Goal: Transaction & Acquisition: Subscribe to service/newsletter

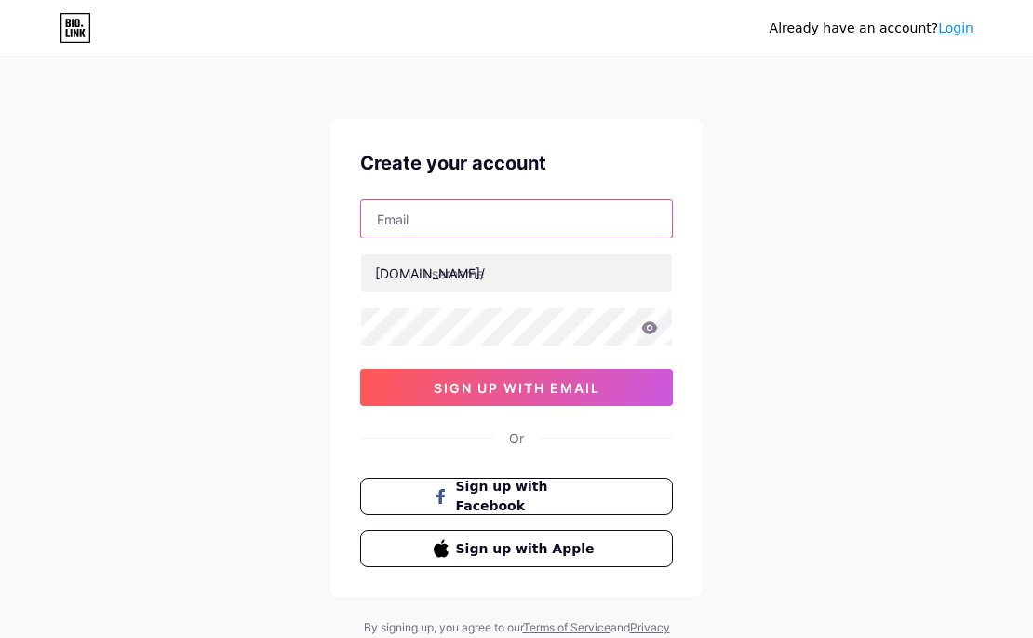
click at [451, 220] on input "text" at bounding box center [516, 218] width 311 height 37
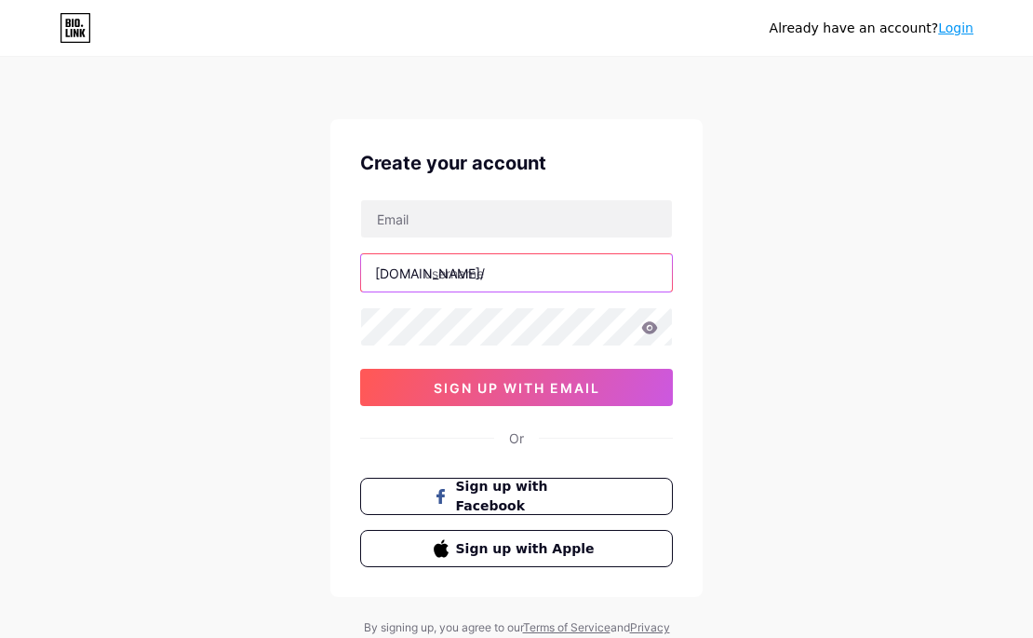
click at [464, 280] on input "text" at bounding box center [516, 272] width 311 height 37
paste input "intizor_medical_wear"
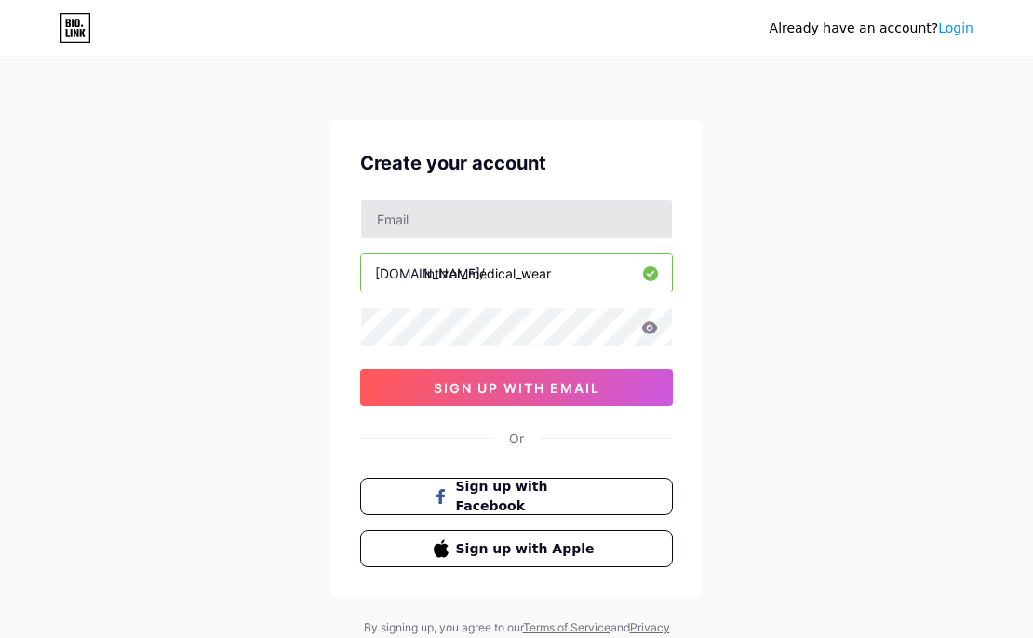
type input "intizor_medical_wear"
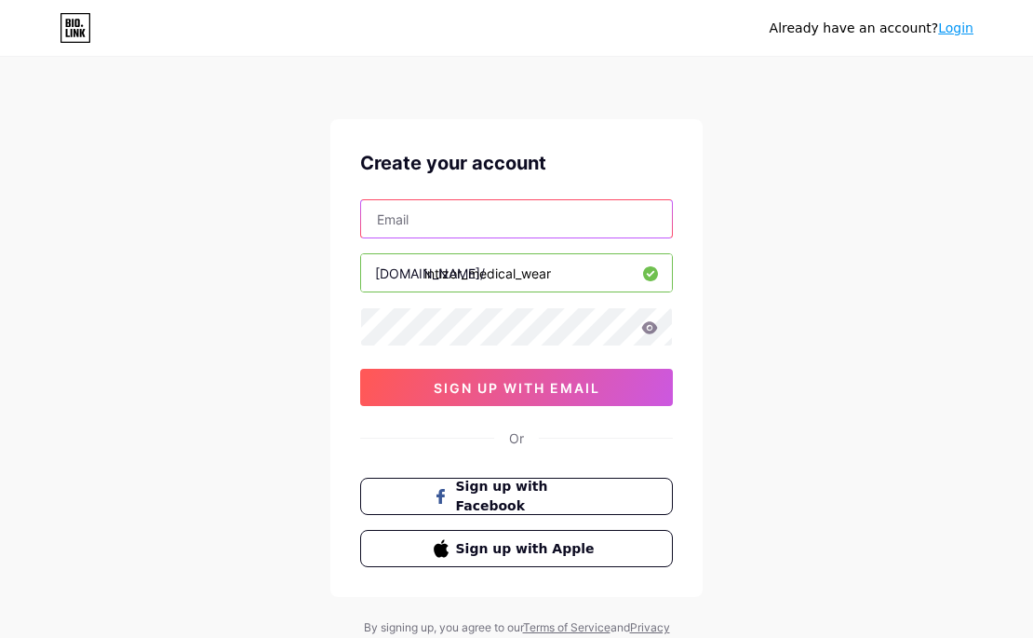
click at [467, 216] on input "text" at bounding box center [516, 218] width 311 height 37
click at [429, 222] on input "text" at bounding box center [516, 218] width 311 height 37
paste input "[EMAIL_ADDRESS][DOMAIN_NAME]"
type input "[EMAIL_ADDRESS][DOMAIN_NAME]"
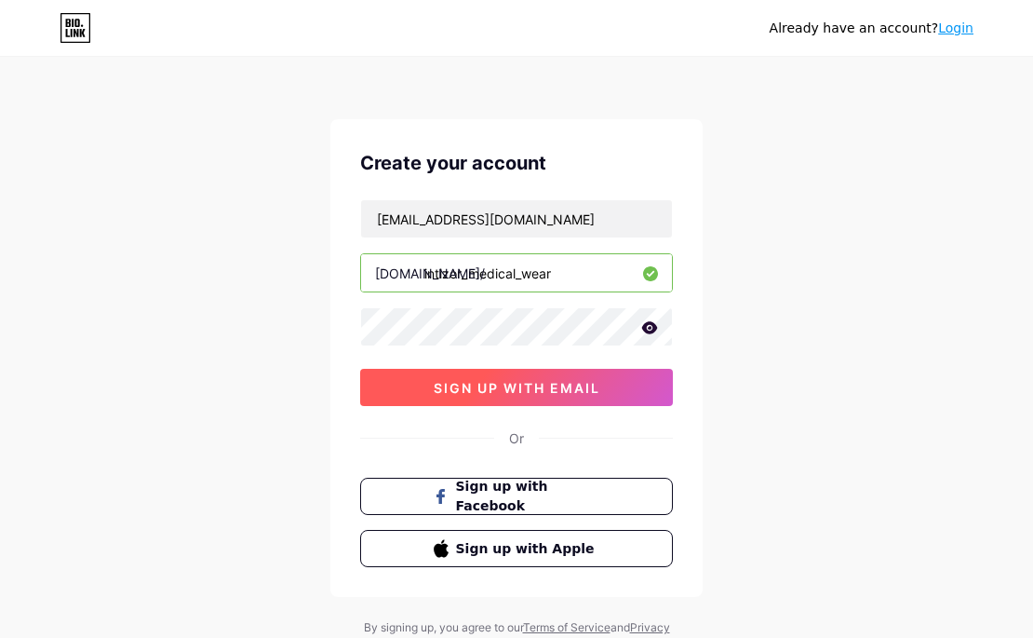
click at [519, 391] on span "sign up with email" at bounding box center [517, 388] width 167 height 16
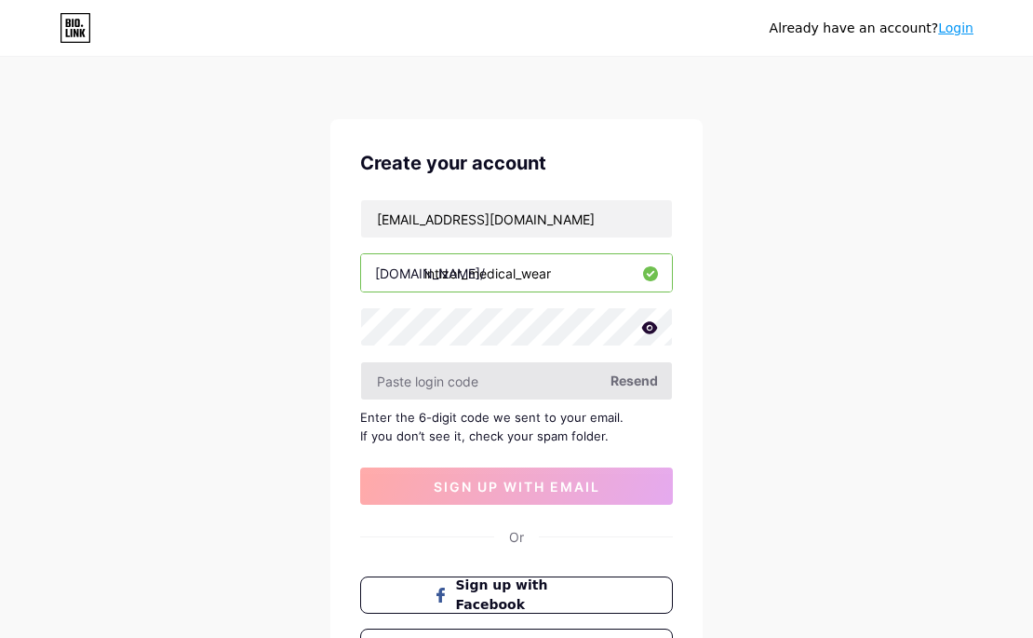
click at [537, 388] on input "text" at bounding box center [516, 380] width 311 height 37
click at [644, 383] on span "Resend" at bounding box center [634, 381] width 47 height 20
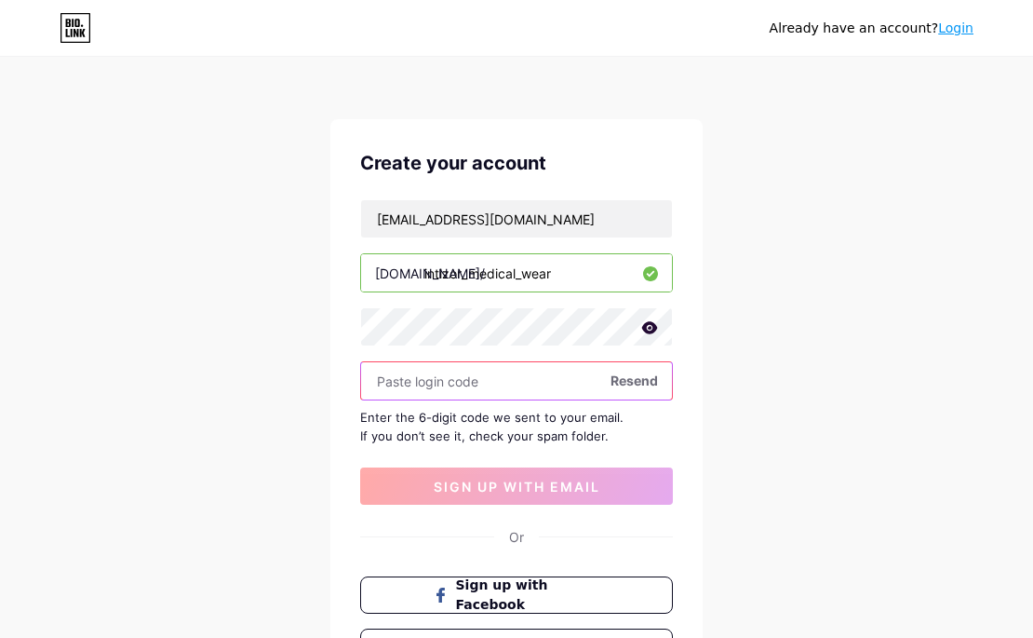
click at [453, 380] on input "text" at bounding box center [516, 380] width 311 height 37
click at [437, 385] on input "text" at bounding box center [516, 380] width 311 height 37
paste input "429694"
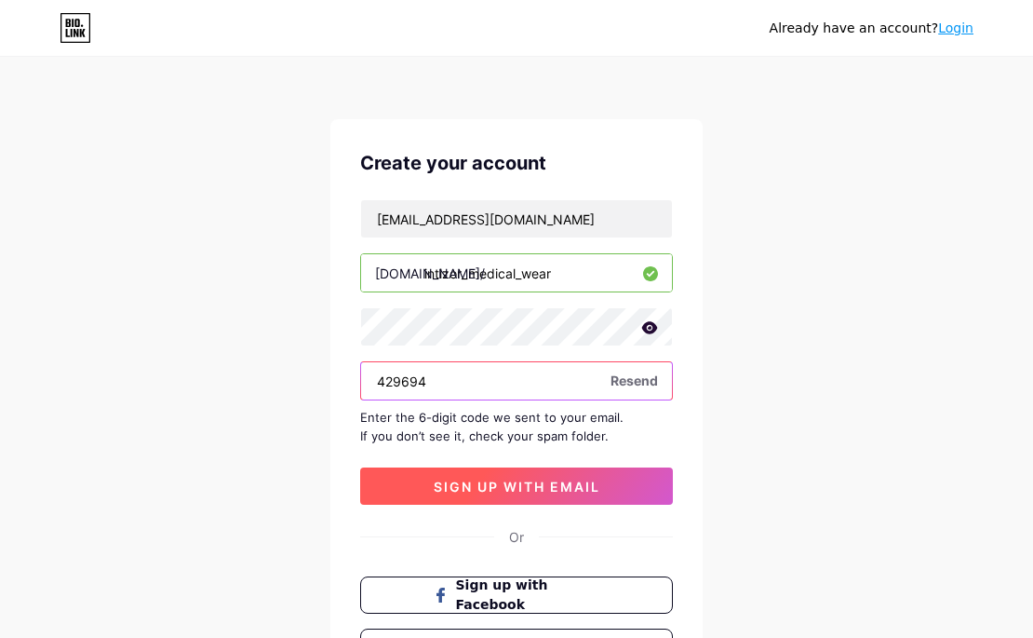
type input "429694"
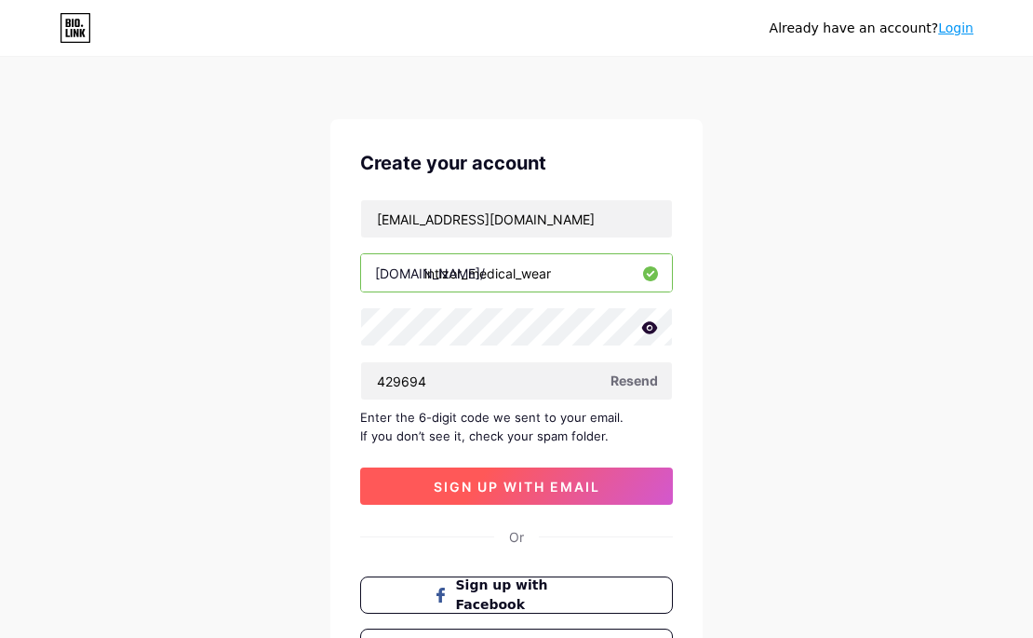
click at [504, 482] on span "sign up with email" at bounding box center [517, 486] width 167 height 16
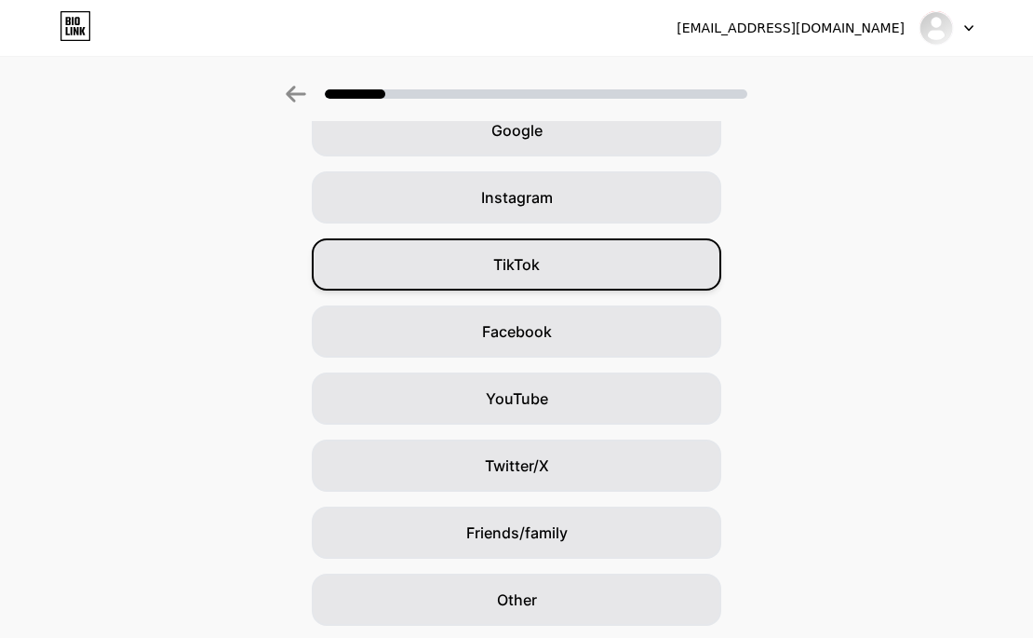
scroll to position [104, 0]
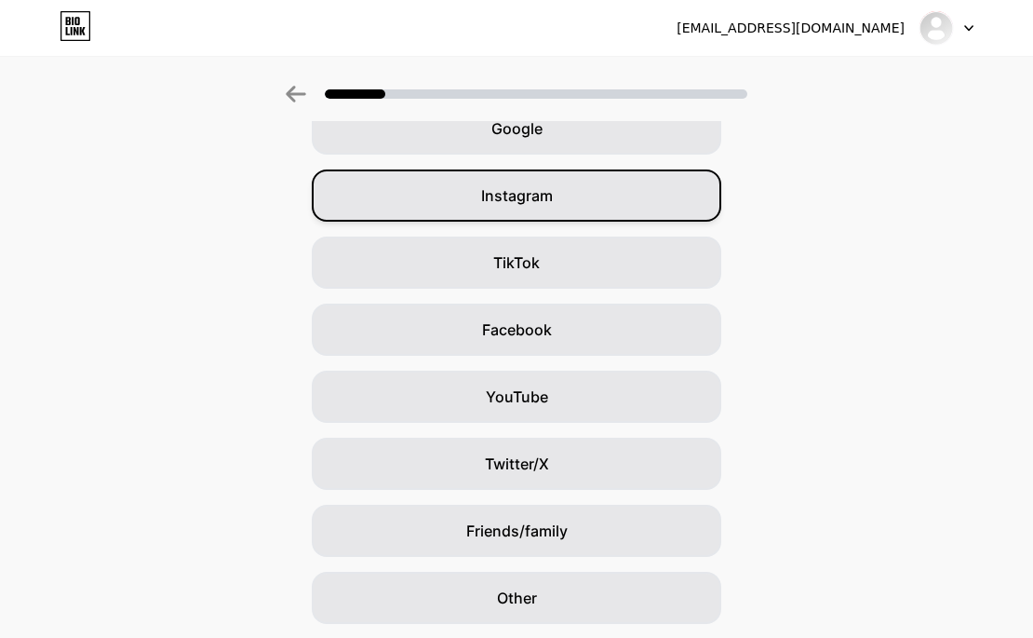
click at [568, 195] on div "Instagram" at bounding box center [517, 195] width 410 height 52
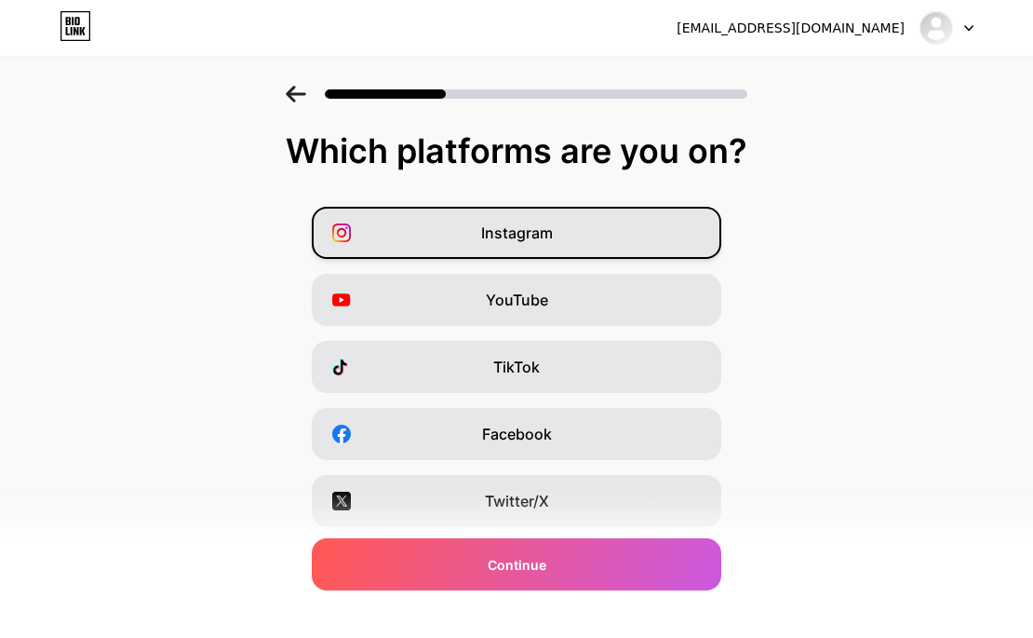
click at [568, 235] on div "Instagram" at bounding box center [517, 233] width 410 height 52
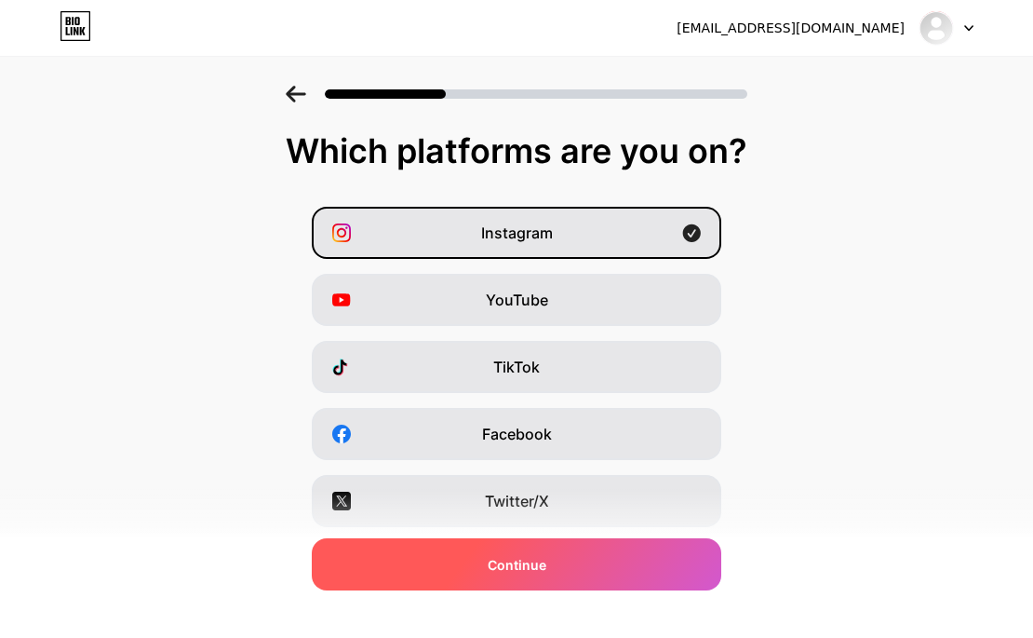
click at [515, 562] on span "Continue" at bounding box center [517, 565] width 59 height 20
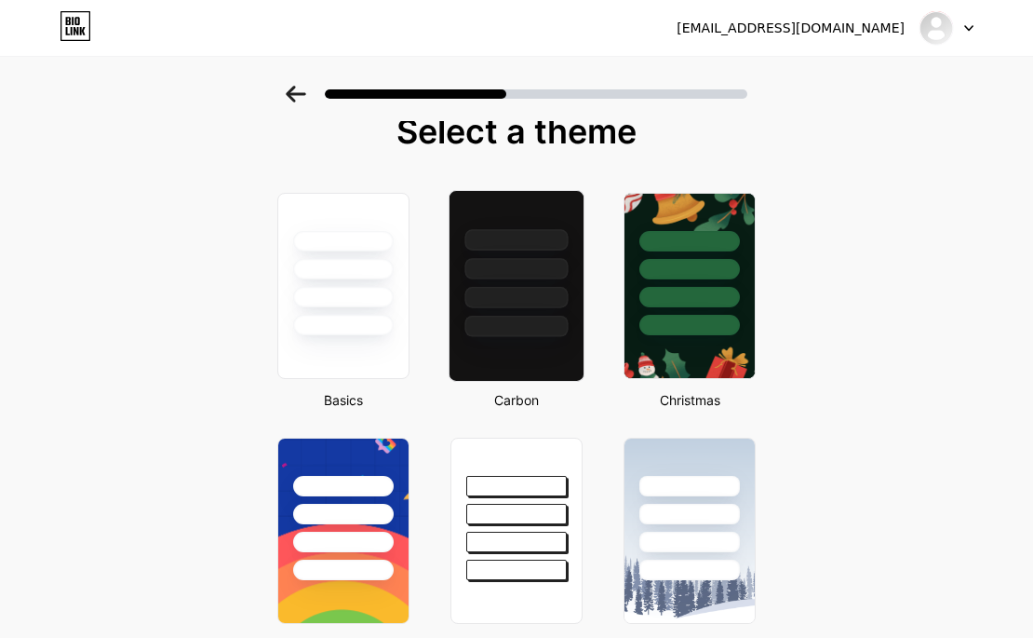
scroll to position [21, 0]
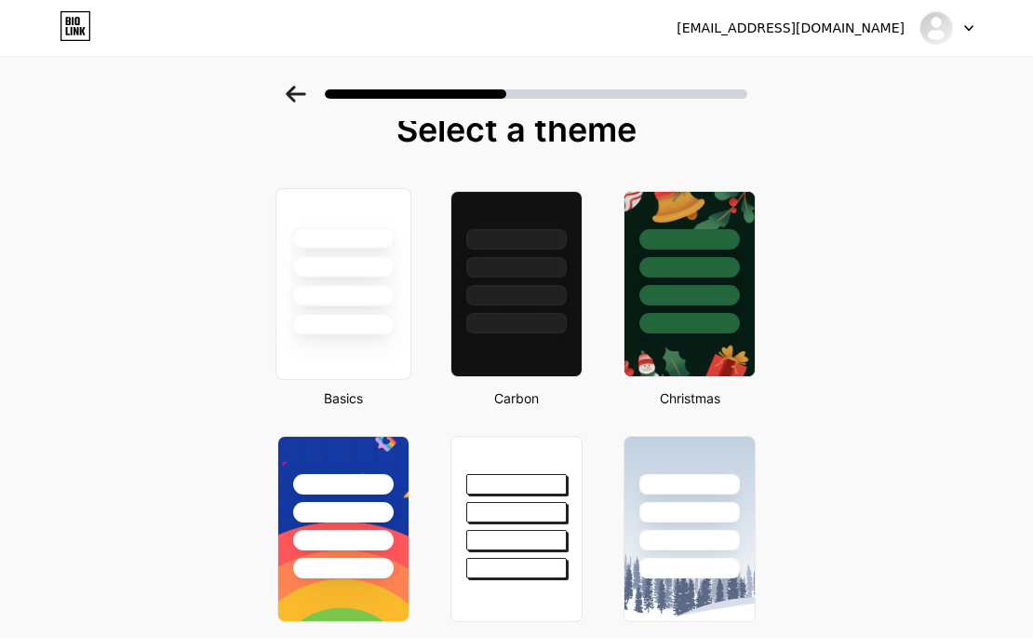
click at [389, 327] on div at bounding box center [342, 324] width 103 height 21
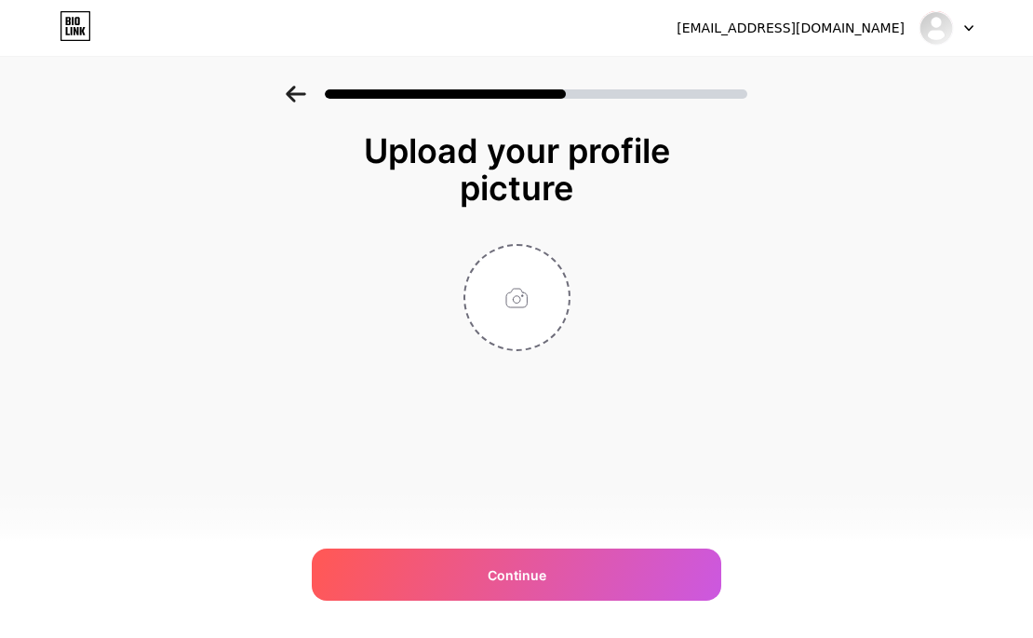
scroll to position [0, 0]
click at [502, 286] on input "file" at bounding box center [516, 297] width 103 height 103
click at [494, 283] on input "file" at bounding box center [516, 297] width 103 height 103
type input "C:\fakepath\344588428_252352260622537_3866852792625566088_n.jpg"
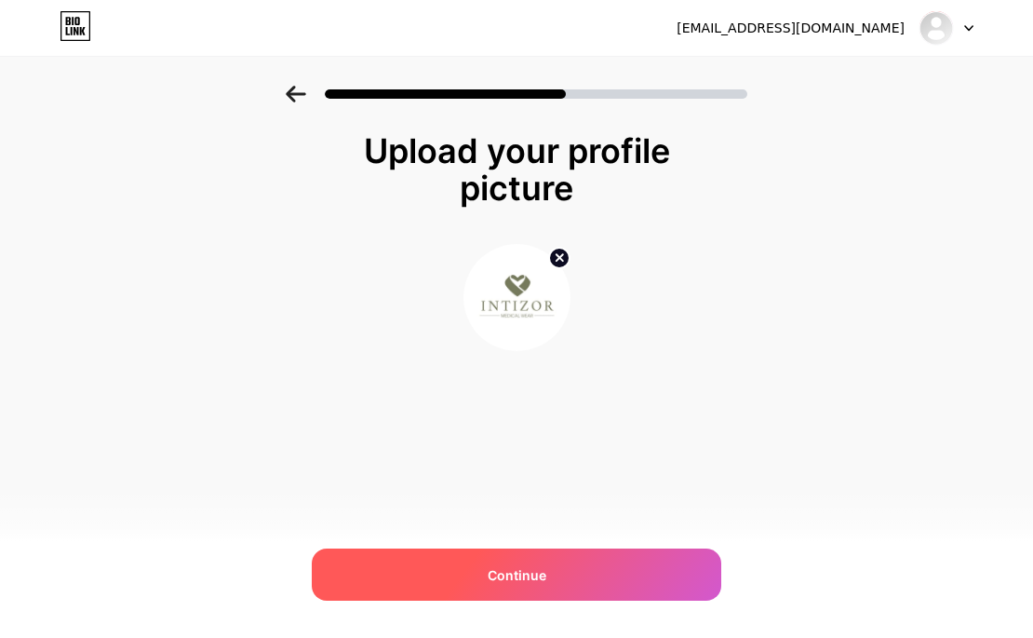
click at [467, 565] on div "Continue" at bounding box center [517, 574] width 410 height 52
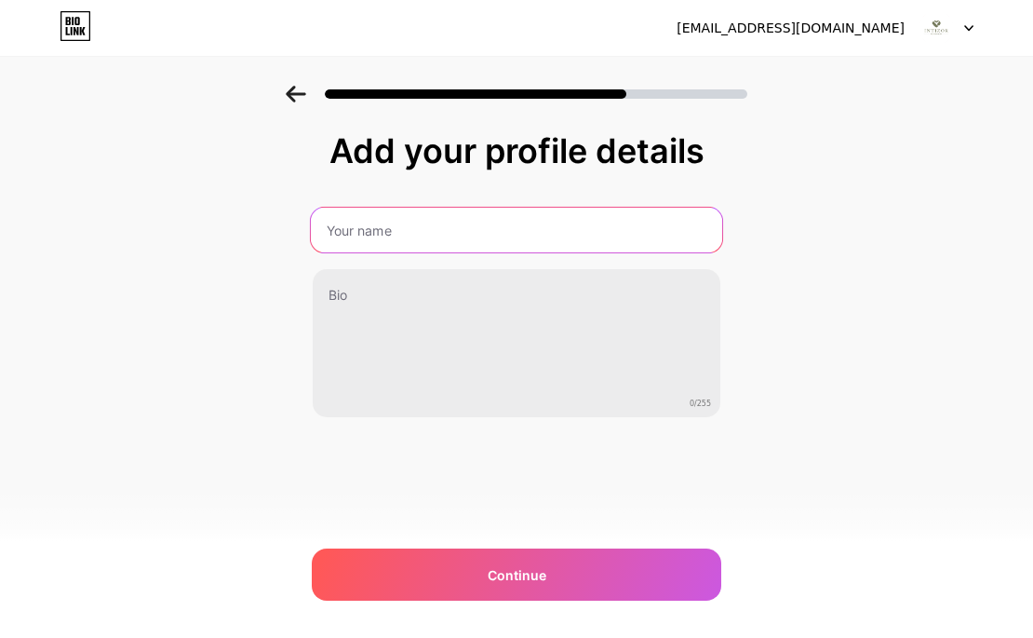
click at [371, 226] on input "text" at bounding box center [516, 230] width 411 height 45
type input "adsdasd"
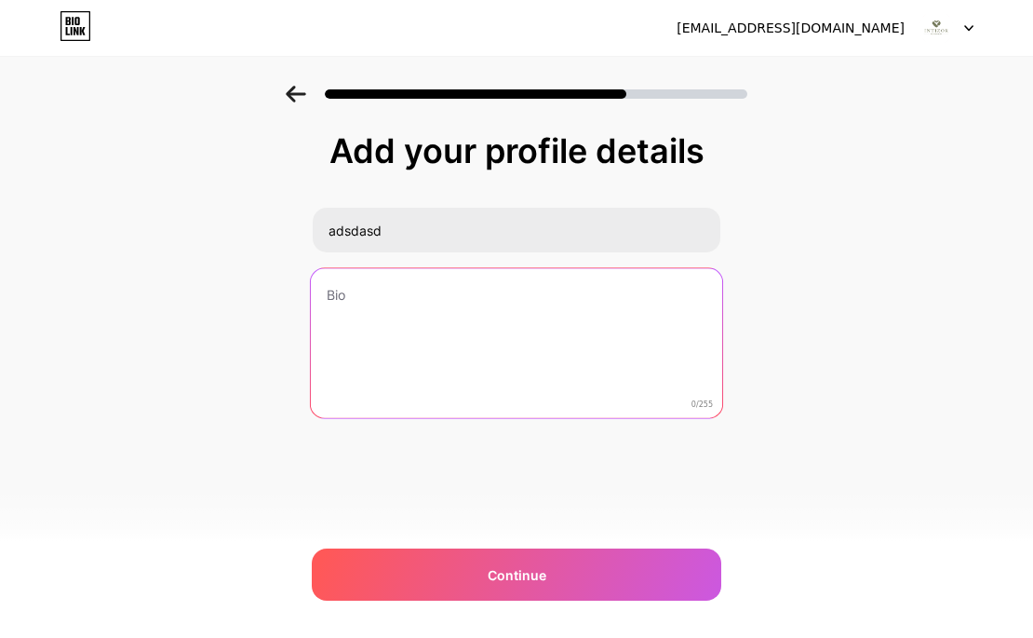
click at [378, 330] on textarea at bounding box center [516, 344] width 411 height 152
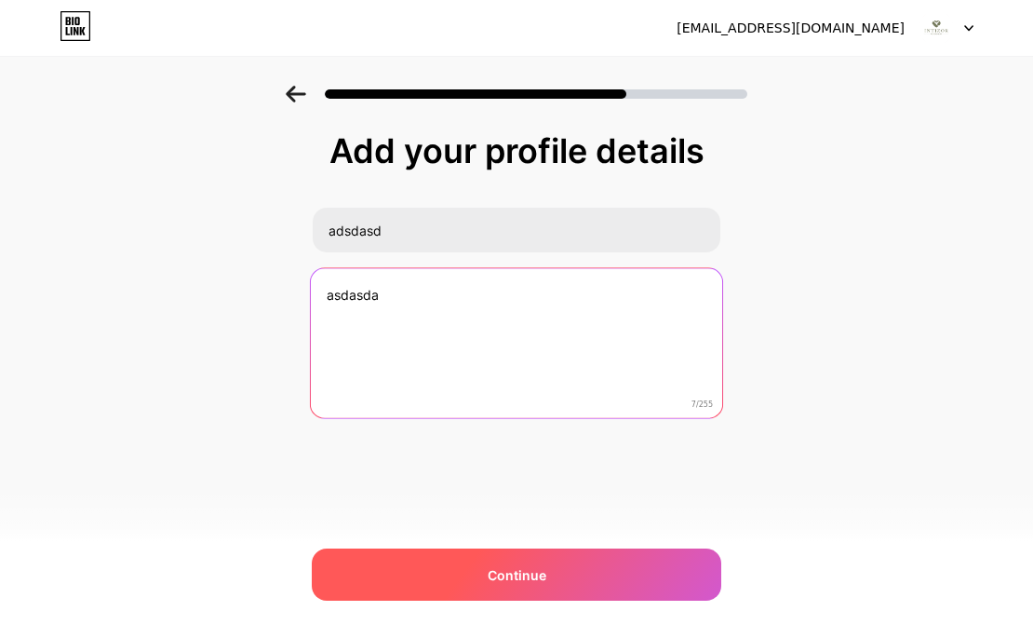
type textarea "asdasda"
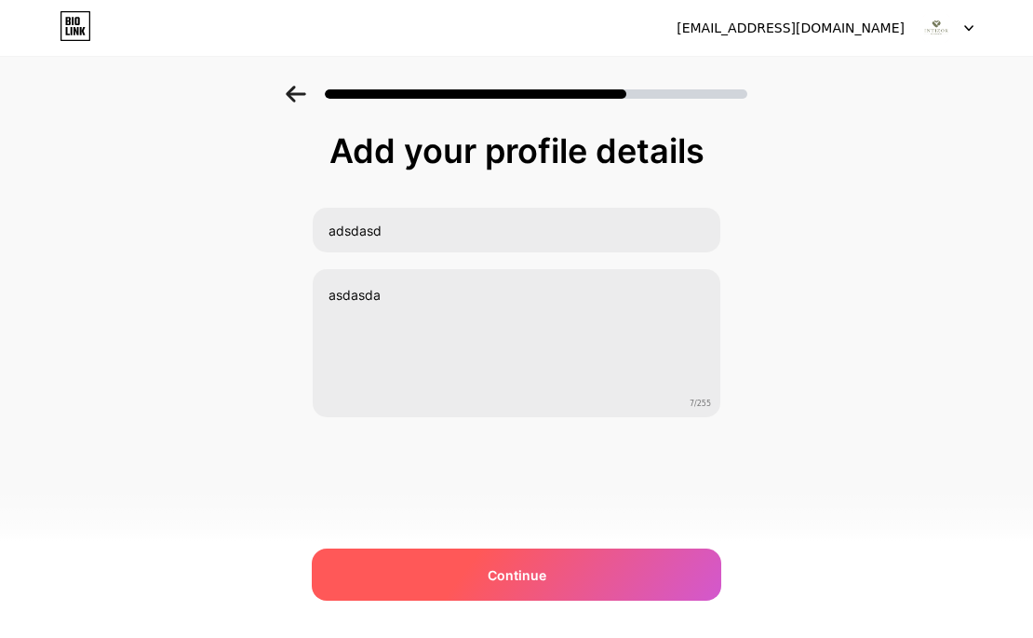
click at [420, 576] on div "Continue" at bounding box center [517, 574] width 410 height 52
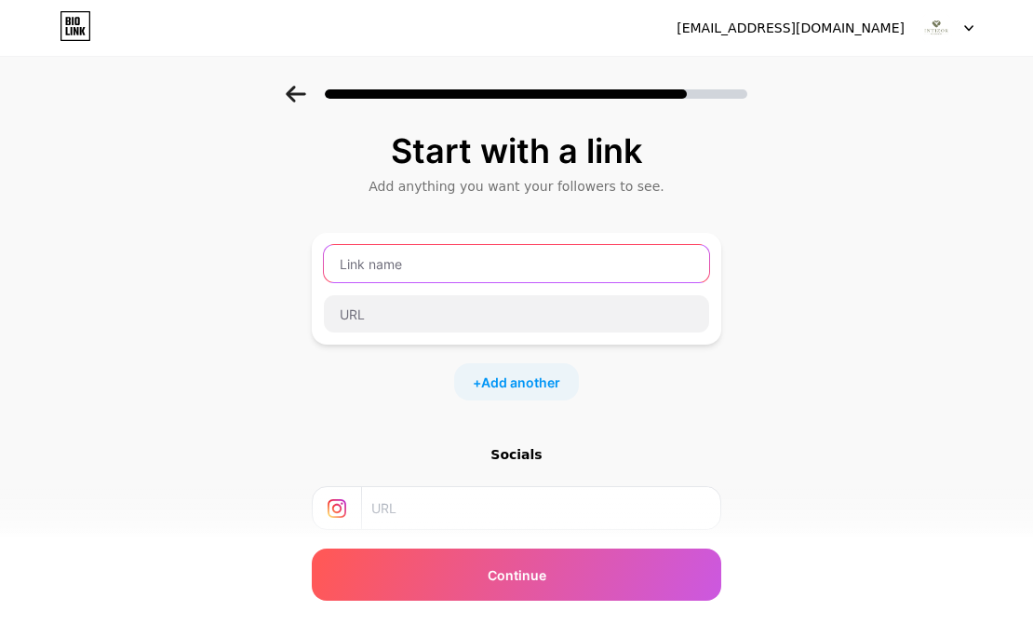
click at [362, 270] on input "text" at bounding box center [516, 263] width 385 height 37
type input "asdasda"
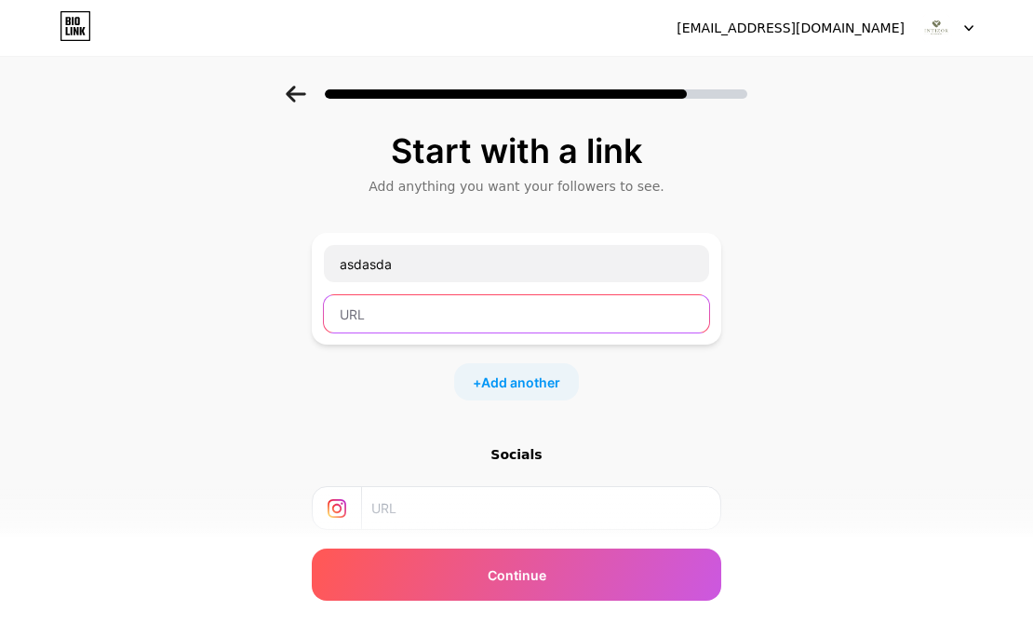
click at [370, 331] on input "text" at bounding box center [516, 313] width 385 height 37
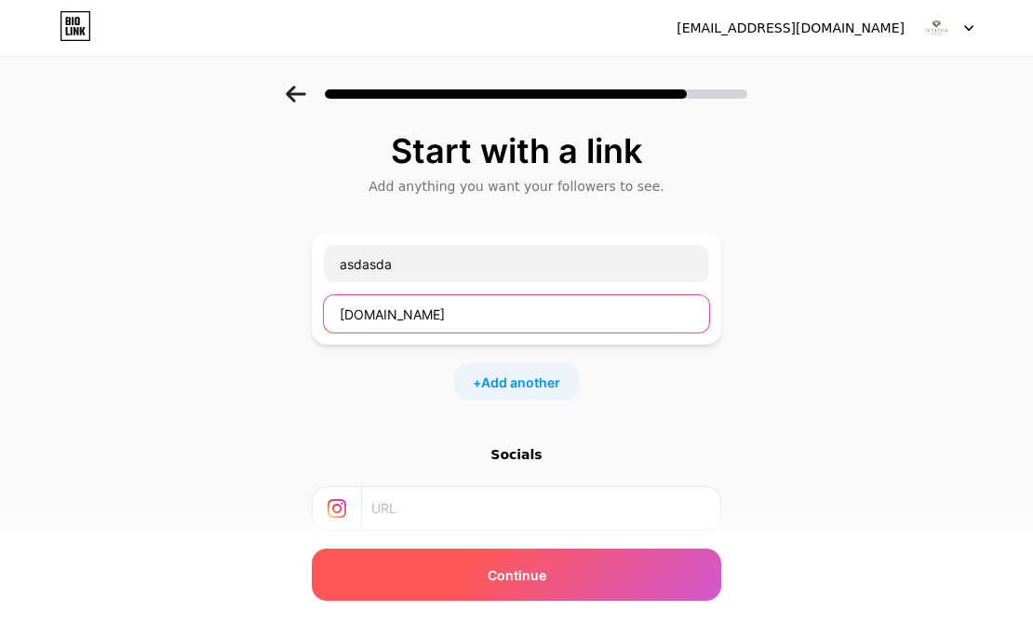
type input "[DOMAIN_NAME]"
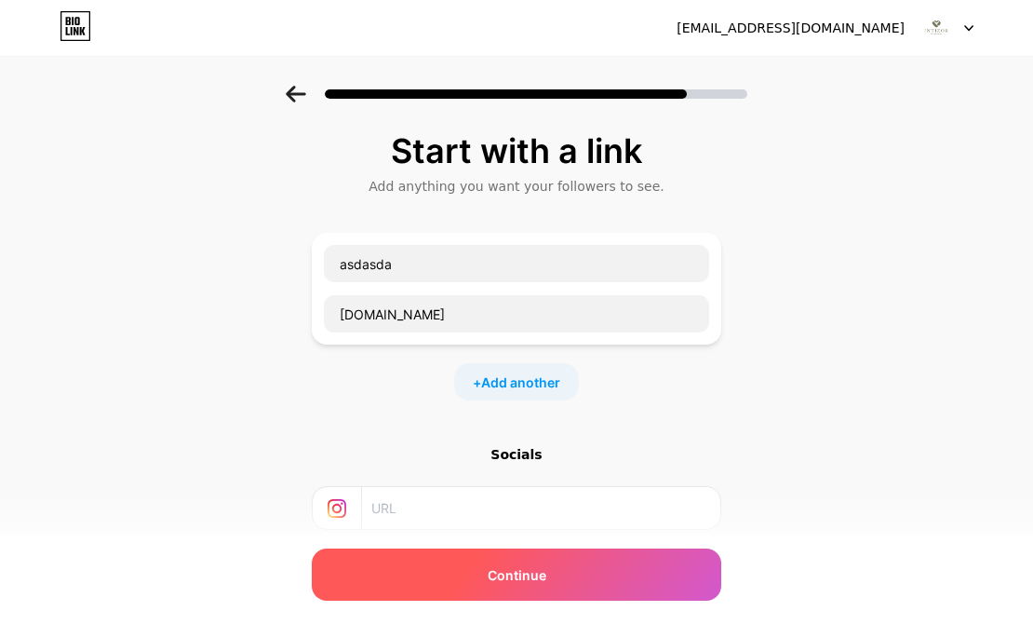
click at [420, 563] on div "Continue" at bounding box center [517, 574] width 410 height 52
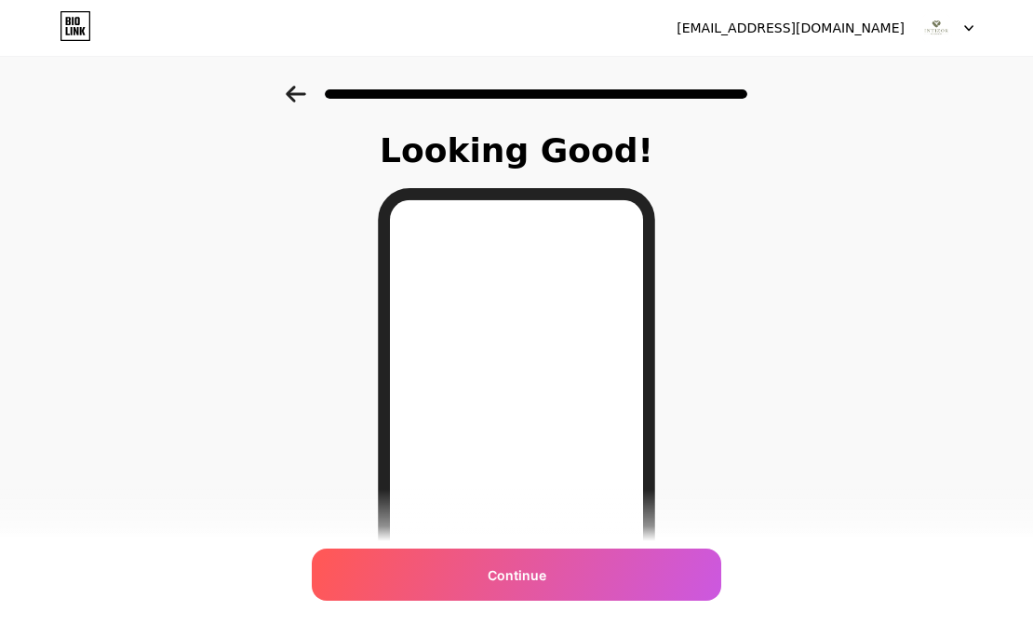
click at [465, 575] on div "Continue" at bounding box center [517, 574] width 410 height 52
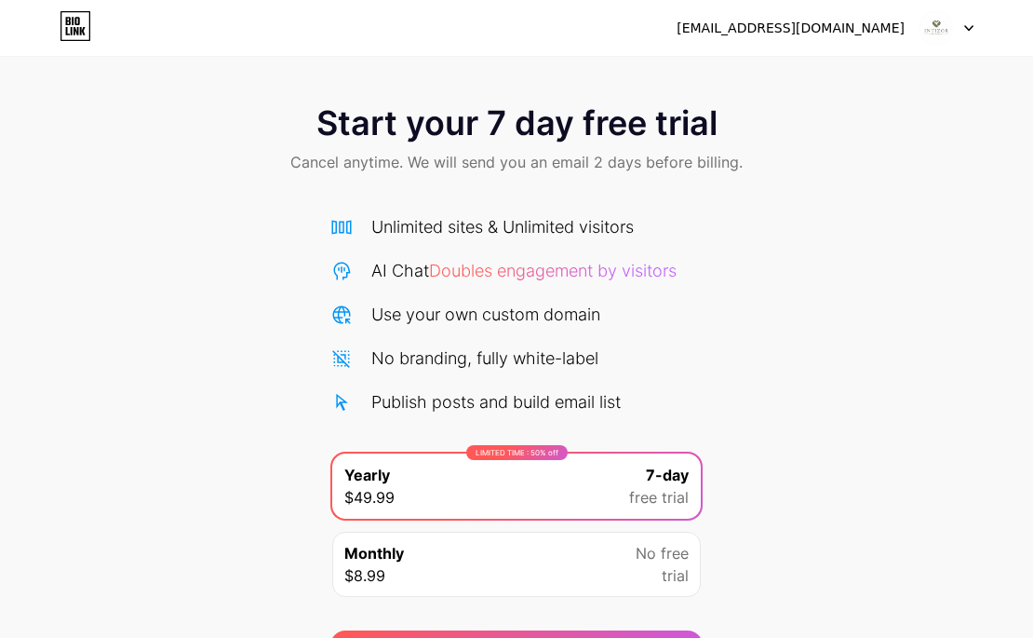
click at [970, 38] on div at bounding box center [947, 28] width 54 height 34
click at [224, 61] on div "Start your 7 day free trial Cancel anytime. We will send you an email 2 days be…" at bounding box center [516, 337] width 1033 height 675
click at [79, 33] on icon at bounding box center [76, 26] width 32 height 30
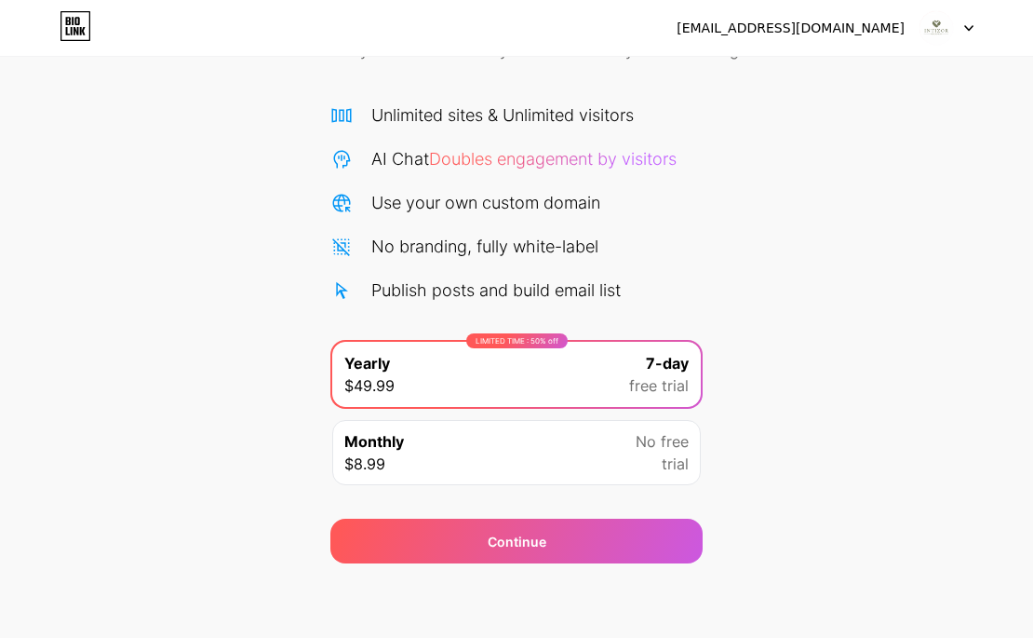
scroll to position [112, 0]
click at [584, 446] on div "Monthly $8.99 No free trial" at bounding box center [516, 452] width 369 height 65
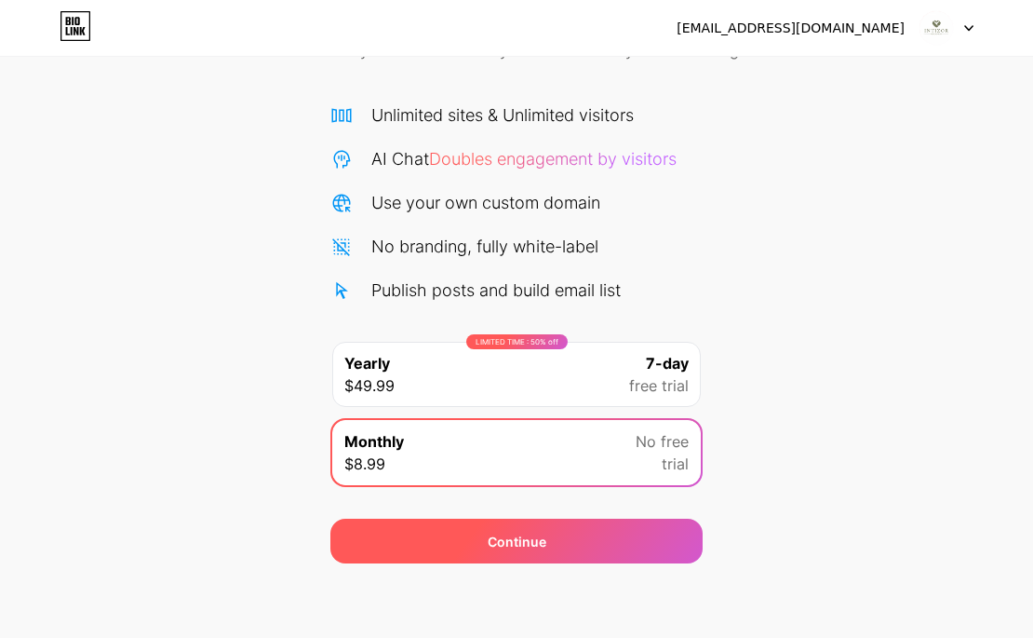
click at [572, 556] on div "Continue" at bounding box center [516, 541] width 372 height 45
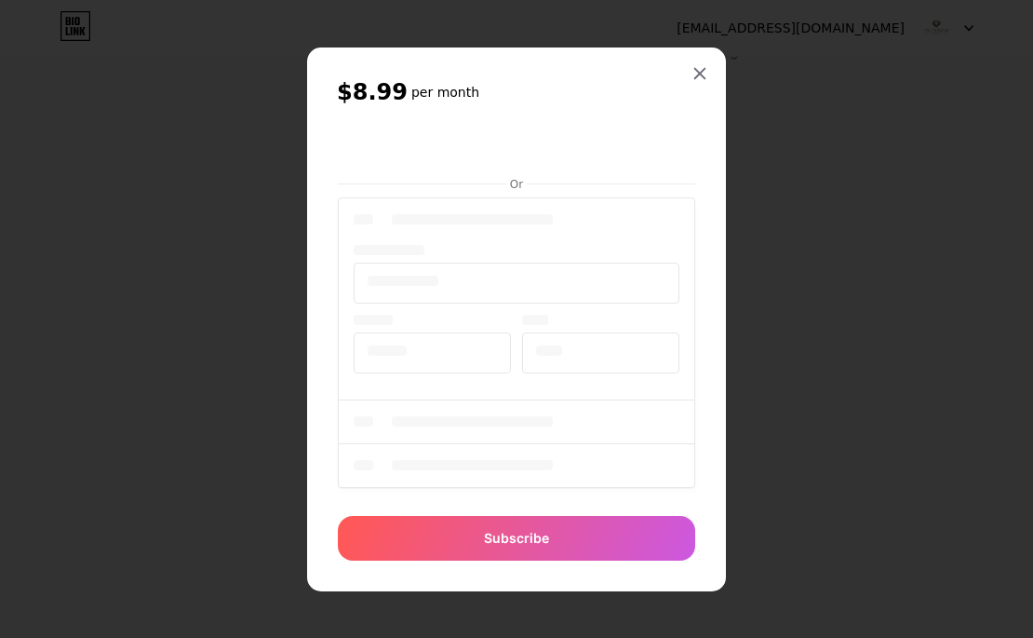
click at [694, 216] on div at bounding box center [516, 345] width 357 height 303
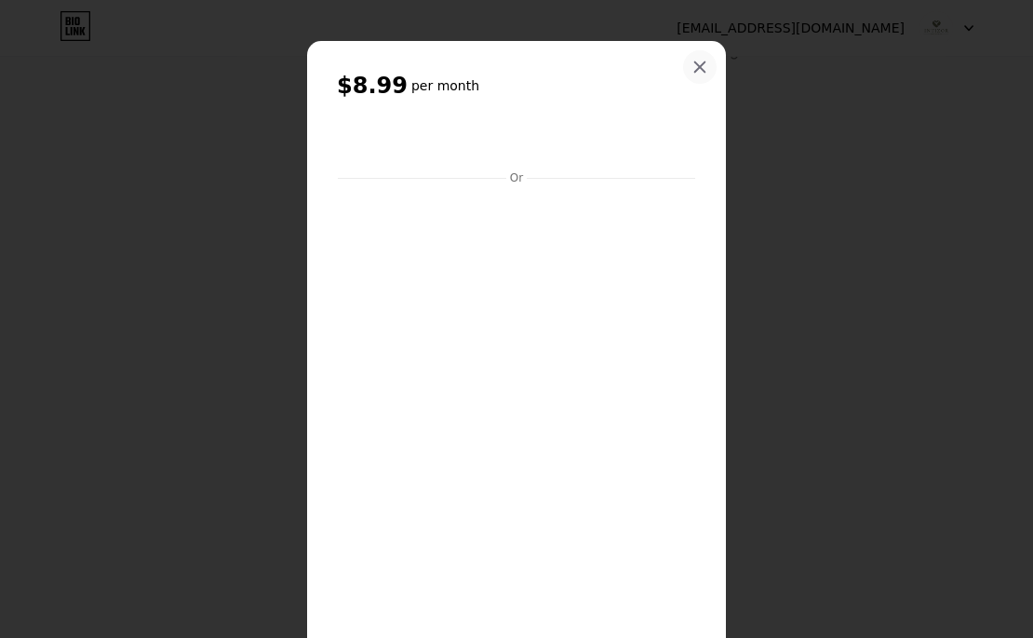
click at [702, 67] on icon at bounding box center [700, 67] width 15 height 15
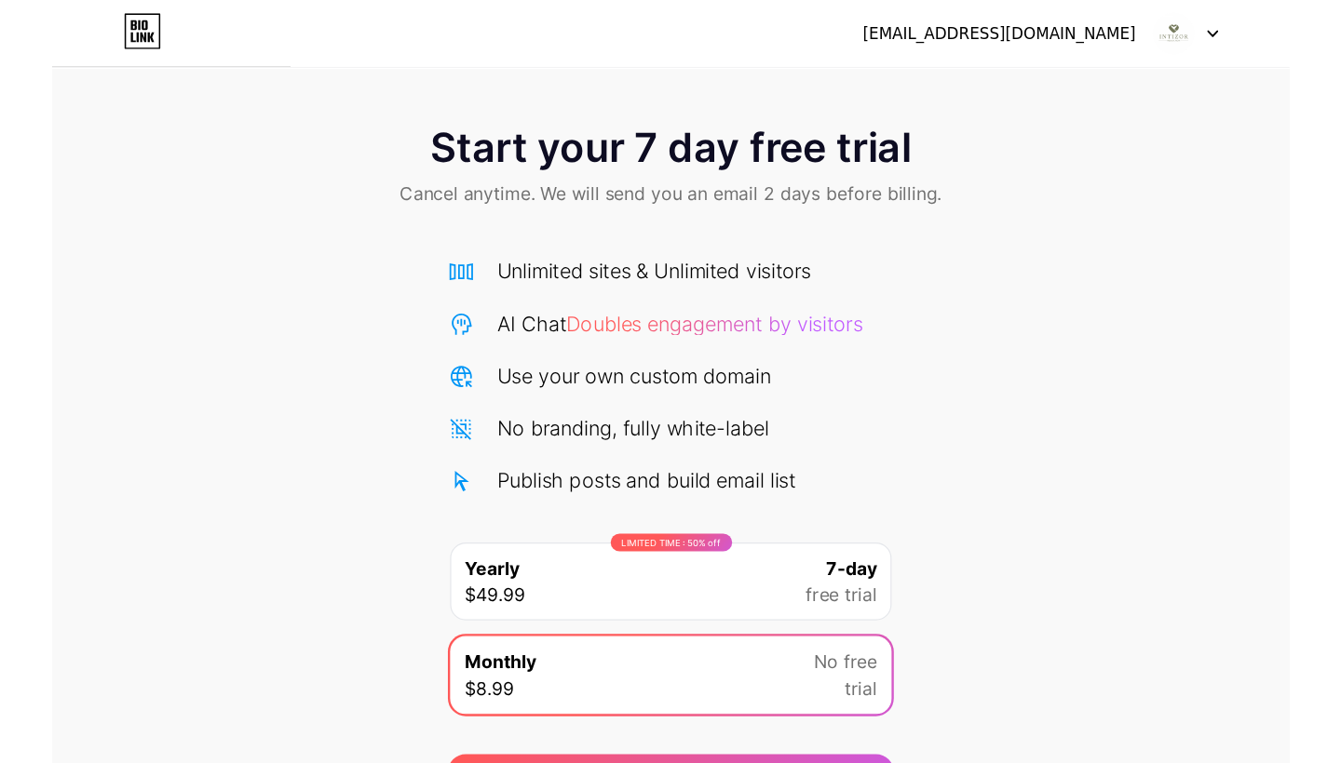
scroll to position [0, 0]
